Goal: Navigation & Orientation: Find specific page/section

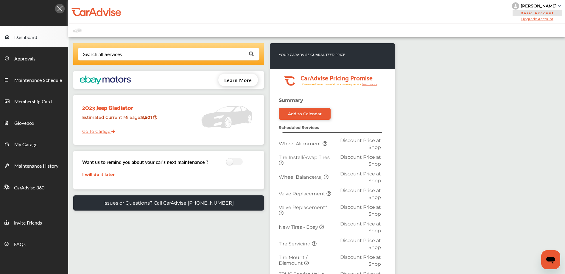
click at [27, 39] on span "Dashboard" at bounding box center [25, 38] width 23 height 8
click at [26, 57] on span "Approvals" at bounding box center [24, 59] width 21 height 8
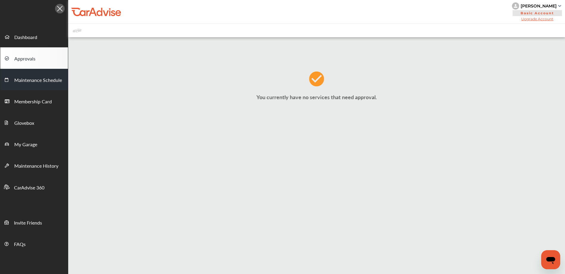
click at [30, 83] on span "Maintenance Schedule" at bounding box center [38, 80] width 48 height 8
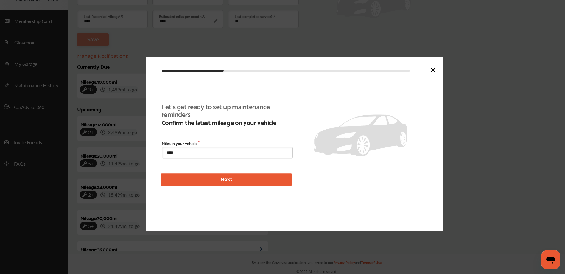
scroll to position [82, 0]
click at [434, 68] on icon at bounding box center [432, 69] width 7 height 7
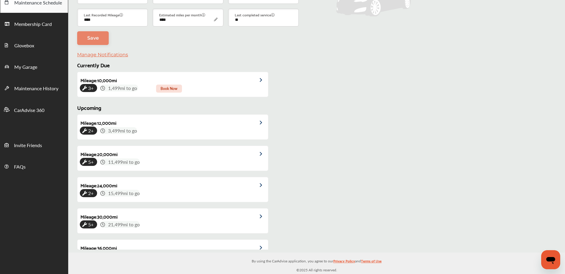
scroll to position [77, 0]
click at [26, 22] on span "Membership Card" at bounding box center [33, 25] width 38 height 8
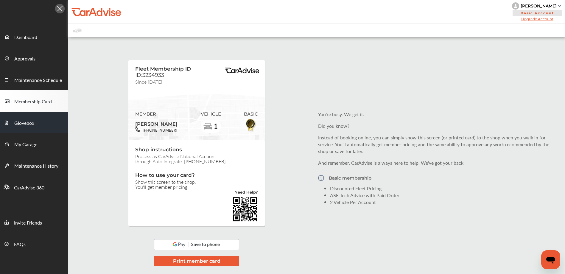
click at [41, 124] on link "Glovebox" at bounding box center [34, 122] width 68 height 21
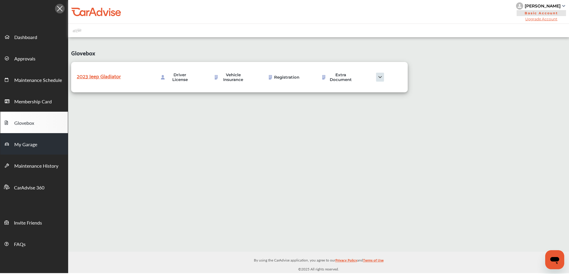
click at [37, 145] on link "My Garage" at bounding box center [34, 143] width 68 height 21
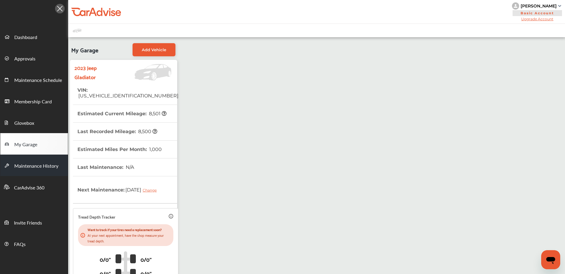
click at [34, 163] on span "Maintenance History" at bounding box center [36, 166] width 44 height 8
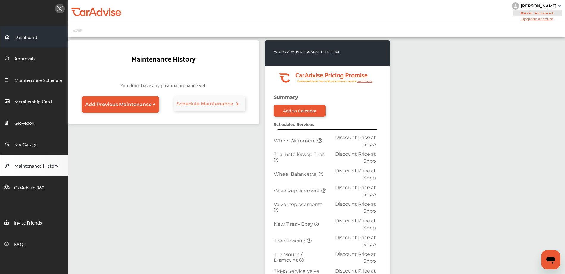
click at [32, 32] on link "Dashboard" at bounding box center [34, 36] width 68 height 21
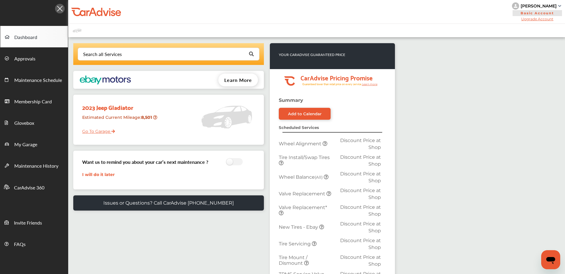
scroll to position [30, 0]
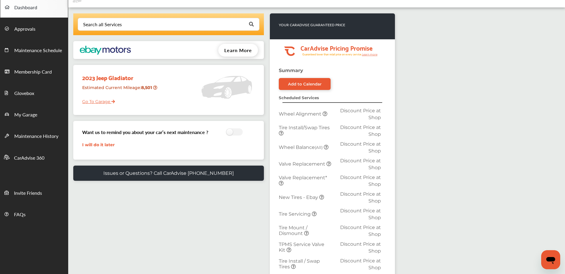
click at [34, 9] on span "Dashboard" at bounding box center [25, 8] width 23 height 8
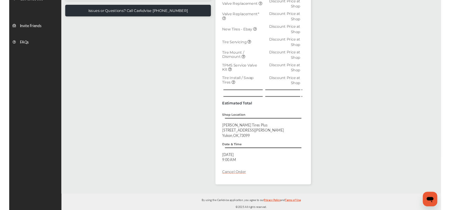
scroll to position [184, 0]
